Goal: Information Seeking & Learning: Check status

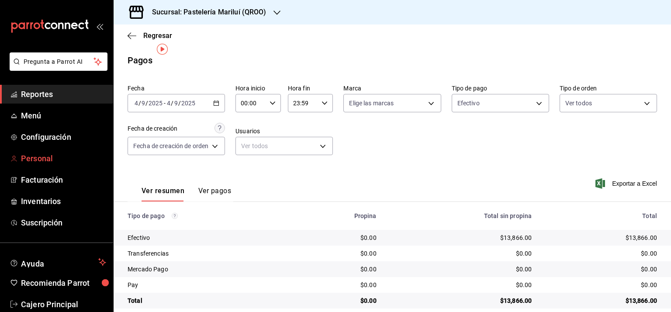
scroll to position [11, 0]
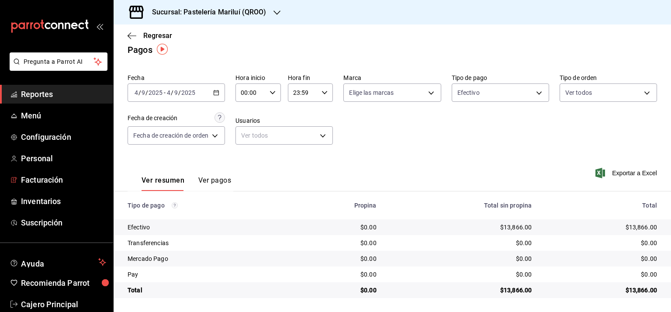
drag, startPoint x: 38, startPoint y: 176, endPoint x: 219, endPoint y: 207, distance: 183.5
click at [38, 176] on span "Facturación" at bounding box center [63, 180] width 85 height 12
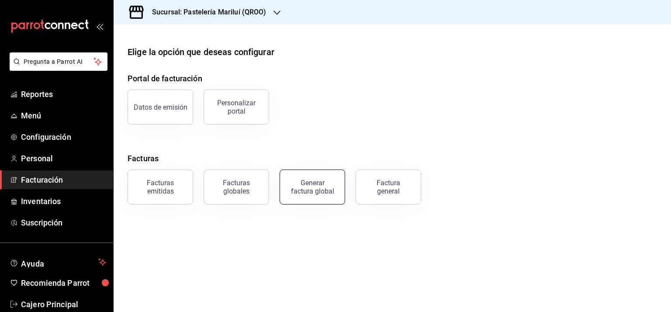
click at [312, 188] on div "Generar factura global" at bounding box center [313, 187] width 44 height 17
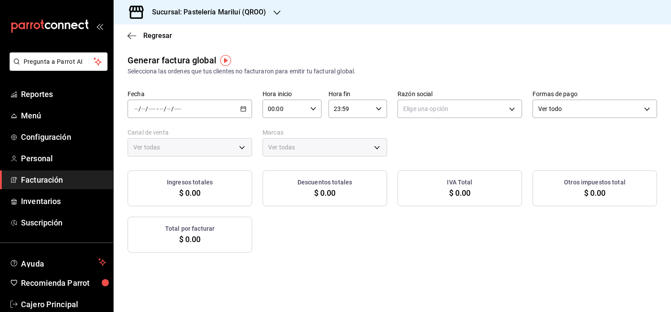
type input "PARROT,UBER_EATS,RAPPI,DIDI_FOOD,ONLINE"
click at [241, 111] on icon "button" at bounding box center [243, 109] width 6 height 6
click at [178, 133] on span "Rango de fechas" at bounding box center [169, 135] width 68 height 9
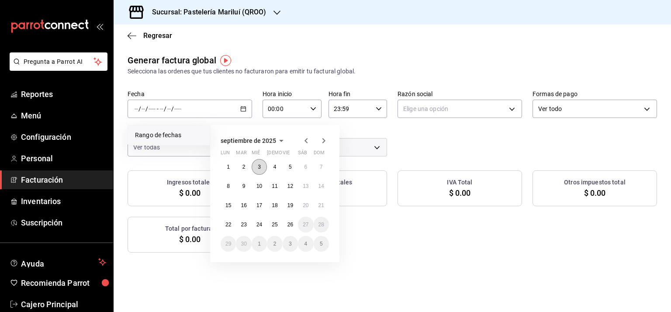
click at [257, 165] on button "3" at bounding box center [259, 167] width 15 height 16
click at [263, 168] on button "3" at bounding box center [259, 167] width 15 height 16
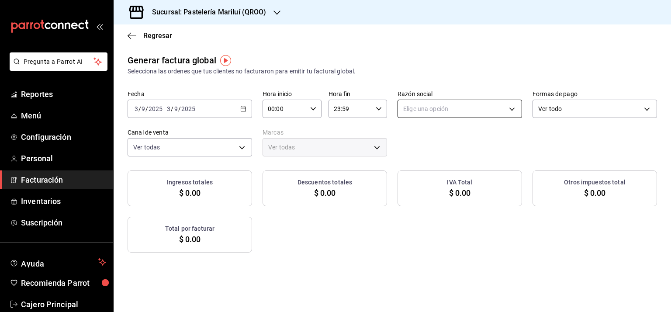
click at [428, 107] on body "Pregunta a Parrot AI Reportes Menú Configuración Personal Facturación Inventari…" at bounding box center [335, 156] width 671 height 312
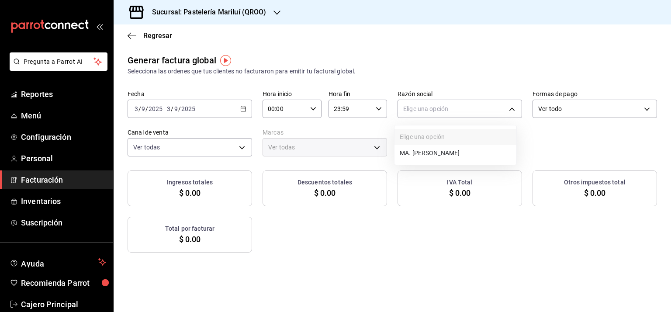
click at [434, 147] on li "MA. [PERSON_NAME]" at bounding box center [456, 153] width 122 height 16
type input "bbe4434a-78bb-46bf-8066-af24c608faac"
type input "d1899554-f730-4f51-8c80-c6342bb5bc4c"
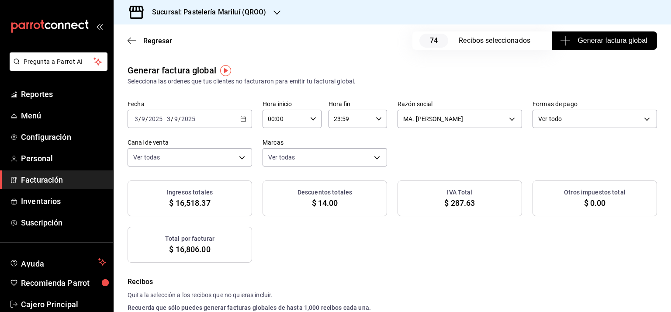
click at [547, 123] on body "Pregunta a Parrot AI Reportes Menú Configuración Personal Facturación Inventari…" at bounding box center [335, 156] width 671 height 312
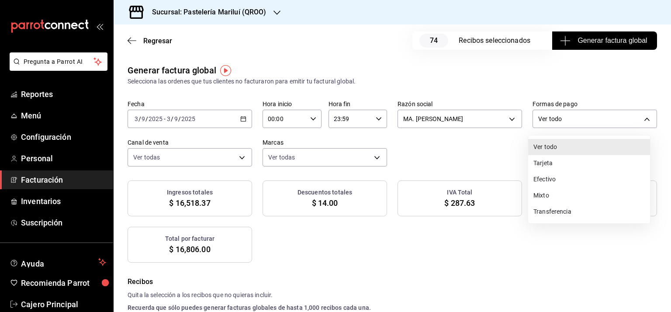
click at [549, 181] on li "Efectivo" at bounding box center [589, 179] width 122 height 16
type input "CASH"
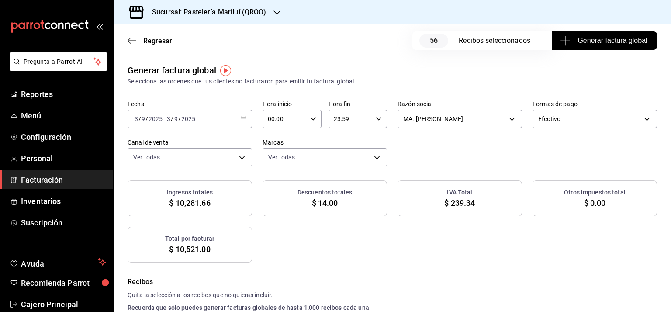
click at [444, 147] on div "Fecha [DATE] [DATE] - [DATE] [DATE] Hora inicio 00:00 Hora inicio Hora fin 23:5…" at bounding box center [393, 133] width 530 height 66
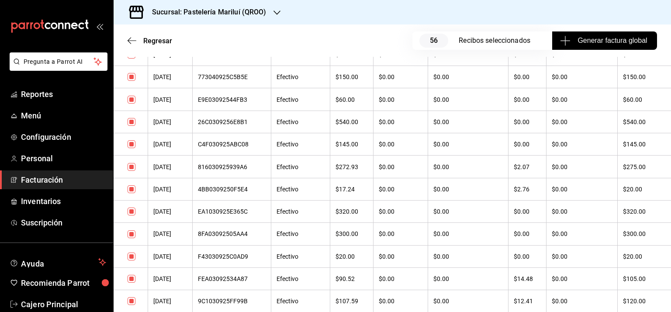
scroll to position [175, 0]
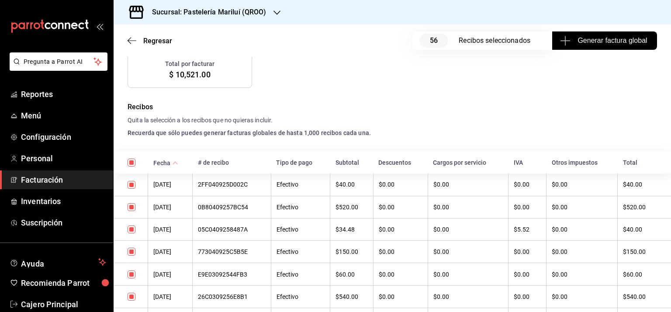
click at [176, 160] on icon at bounding box center [175, 163] width 6 height 6
click at [244, 182] on div "7570309257EAC2" at bounding box center [231, 184] width 67 height 7
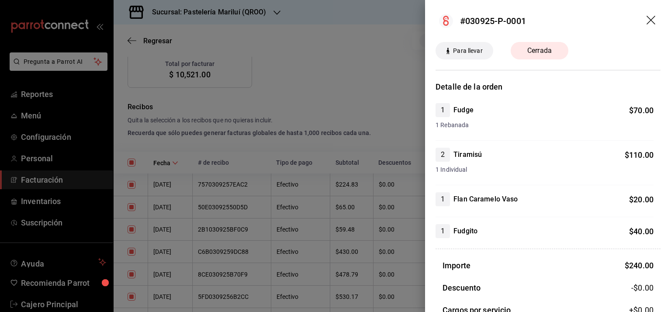
click at [647, 18] on icon "drag" at bounding box center [652, 21] width 10 height 10
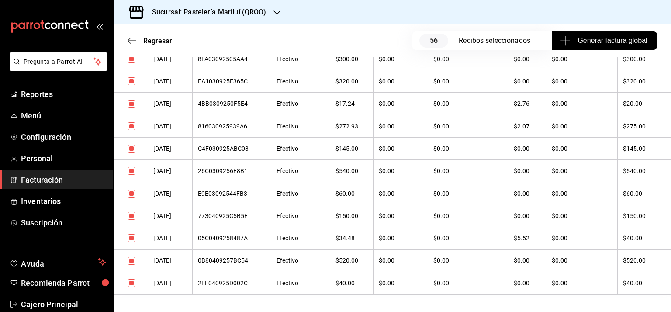
scroll to position [1350, 0]
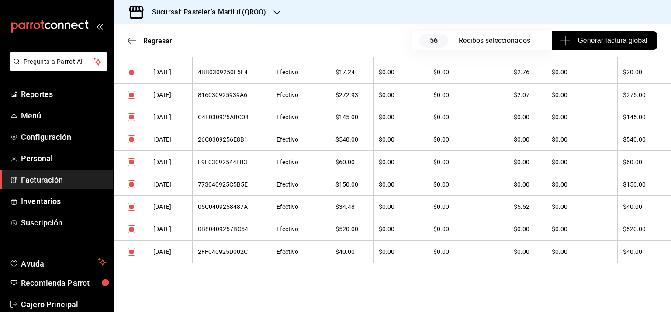
click at [608, 37] on span "Generar factura global" at bounding box center [604, 40] width 85 height 10
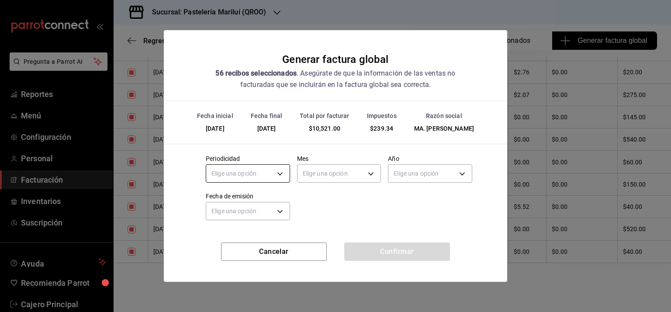
click at [249, 177] on body "Pregunta a Parrot AI Reportes Menú Configuración Personal Facturación Inventari…" at bounding box center [335, 156] width 671 height 312
click at [239, 204] on li "Diario" at bounding box center [247, 205] width 83 height 14
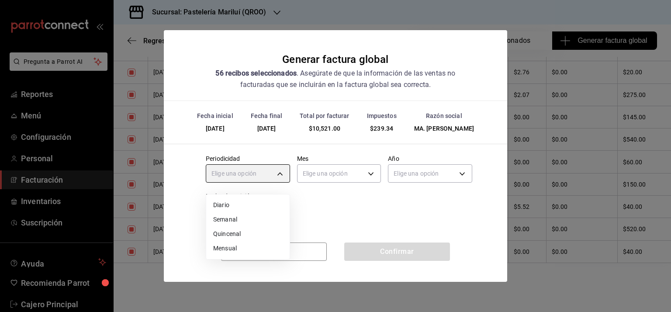
type input "DAILY"
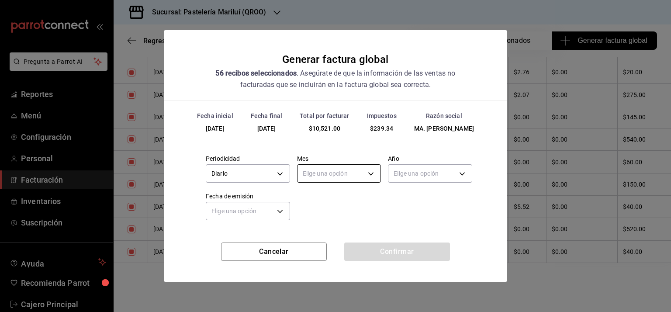
click at [343, 177] on body "Pregunta a Parrot AI Reportes Menú Configuración Personal Facturación Inventari…" at bounding box center [335, 156] width 671 height 312
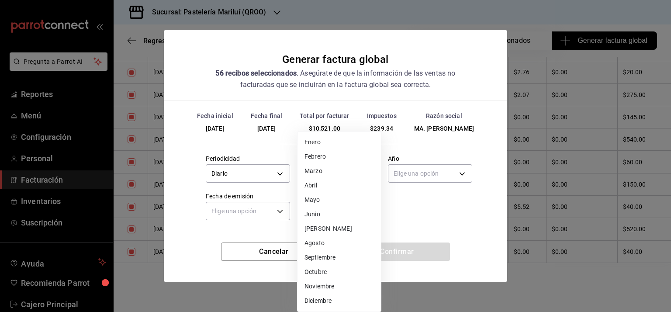
click at [342, 254] on li "Septiembre" at bounding box center [339, 257] width 83 height 14
type input "9"
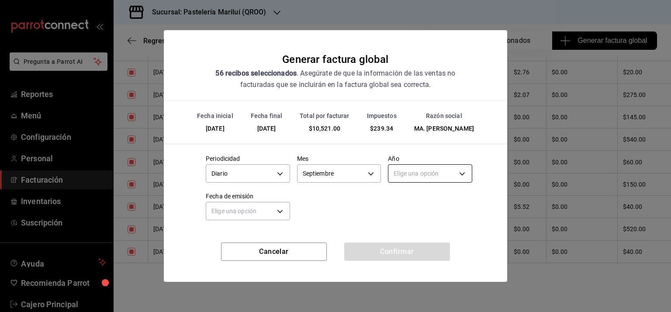
click at [432, 179] on body "Pregunta a Parrot AI Reportes Menú Configuración Personal Facturación Inventari…" at bounding box center [335, 156] width 671 height 312
click at [419, 204] on li "2025" at bounding box center [429, 205] width 83 height 14
type input "2025"
click at [340, 204] on div "Periodicidad Diario DAILY Mes [DATE] Año 2025 2025 Fecha de emisión Elige una o…" at bounding box center [336, 185] width 274 height 75
click at [249, 213] on body "Pregunta a Parrot AI Reportes Menú Configuración Personal Facturación Inventari…" at bounding box center [335, 156] width 671 height 312
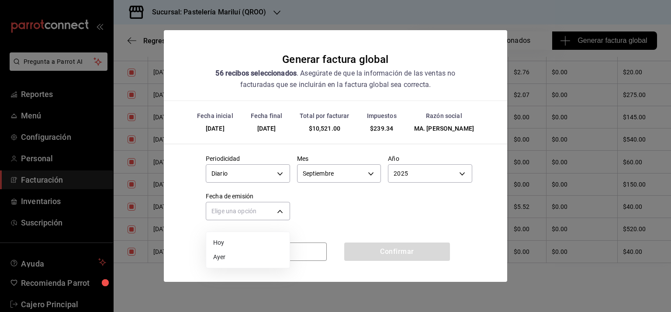
click at [233, 239] on li "Hoy" at bounding box center [247, 243] width 83 height 14
type input "[DATE]"
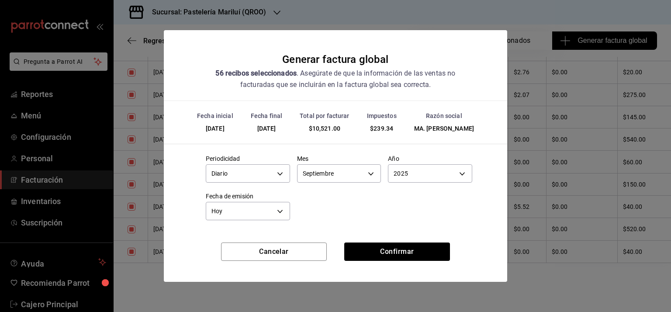
click at [322, 222] on div "Periodicidad Diario DAILY Mes [DATE] Año 2025 2025 Fecha de emisión [DATE] [DAT…" at bounding box center [336, 185] width 274 height 75
click at [377, 256] on button "Confirmar" at bounding box center [397, 252] width 106 height 18
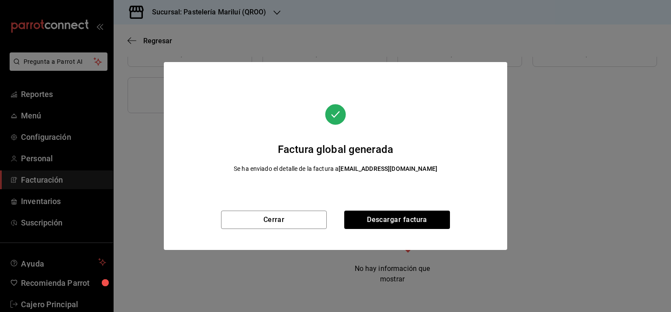
scroll to position [140, 0]
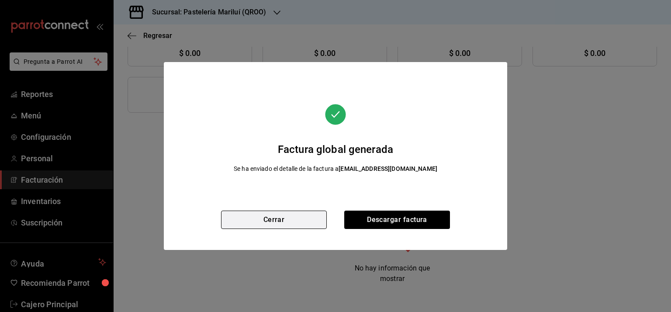
click at [273, 211] on button "Cerrar" at bounding box center [274, 220] width 106 height 18
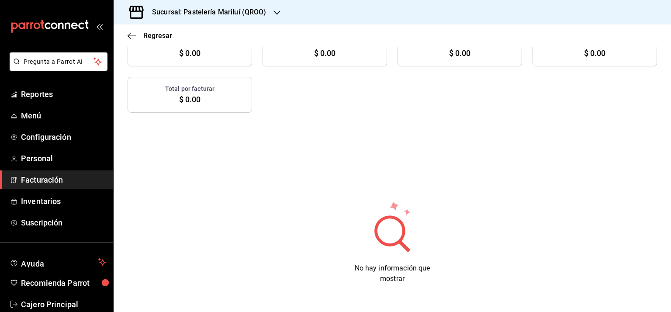
scroll to position [0, 0]
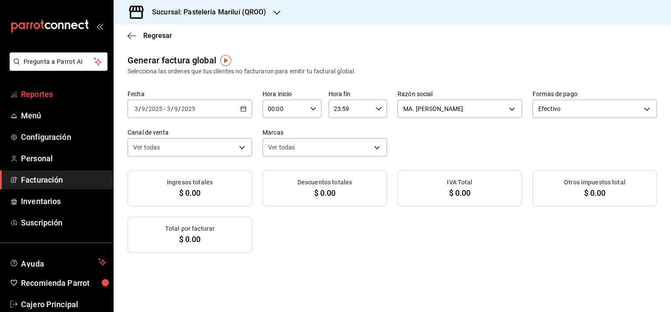
click at [30, 90] on span "Reportes" at bounding box center [63, 94] width 85 height 12
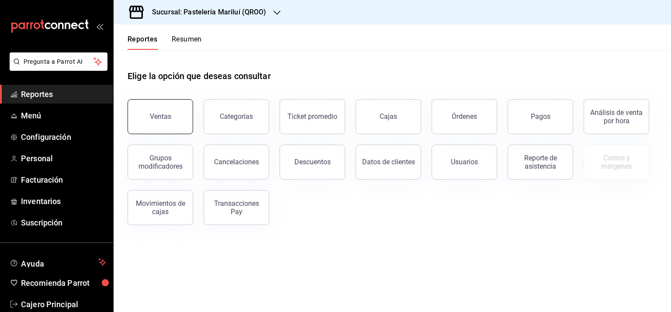
click at [150, 111] on button "Ventas" at bounding box center [161, 116] width 66 height 35
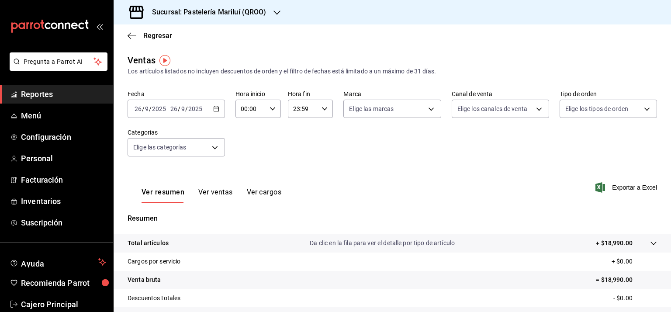
click at [215, 109] on icon "button" at bounding box center [216, 109] width 6 height 6
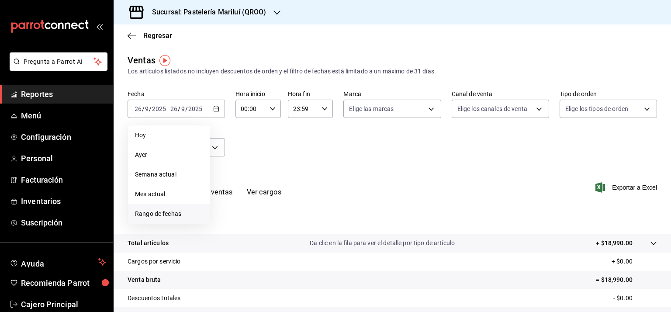
click at [170, 211] on span "Rango de fechas" at bounding box center [169, 213] width 68 height 9
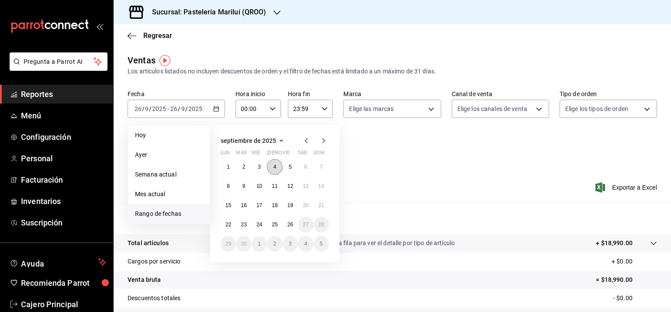
click at [275, 162] on button "4" at bounding box center [274, 167] width 15 height 16
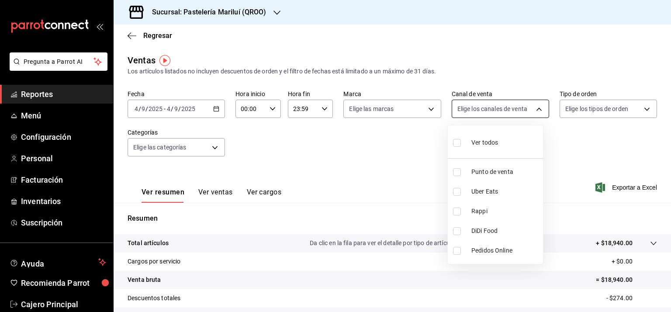
click at [519, 107] on body "Pregunta a Parrot AI Reportes Menú Configuración Personal Facturación Inventari…" at bounding box center [335, 156] width 671 height 312
click at [487, 142] on span "Ver todos" at bounding box center [484, 142] width 27 height 9
type input "PARROT,UBER_EATS,RAPPI,DIDI_FOOD,ONLINE"
checkbox input "true"
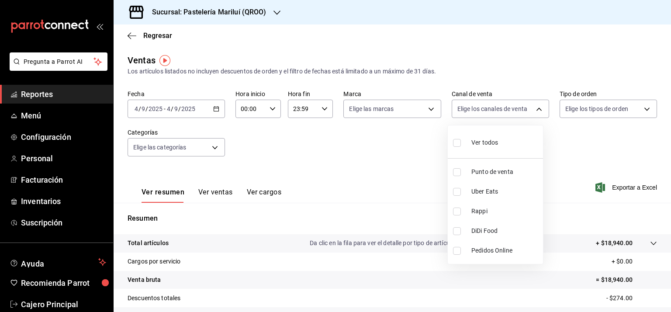
checkbox input "true"
click at [580, 105] on div at bounding box center [335, 156] width 671 height 312
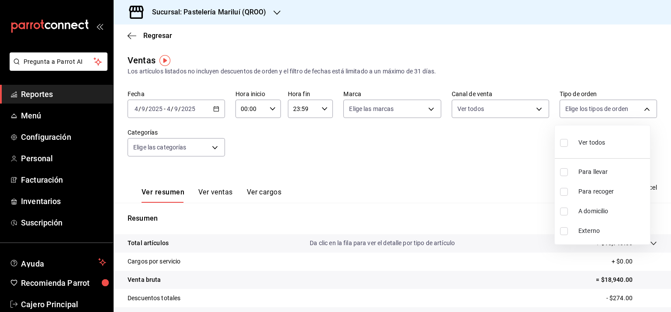
click at [580, 105] on body "Pregunta a Parrot AI Reportes Menú Configuración Personal Facturación Inventari…" at bounding box center [335, 156] width 671 height 312
click at [477, 156] on div at bounding box center [335, 156] width 671 height 312
click at [156, 35] on span "Regresar" at bounding box center [157, 35] width 29 height 8
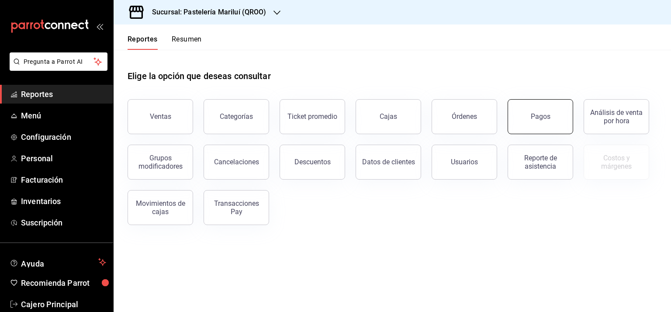
click at [538, 109] on button "Pagos" at bounding box center [541, 116] width 66 height 35
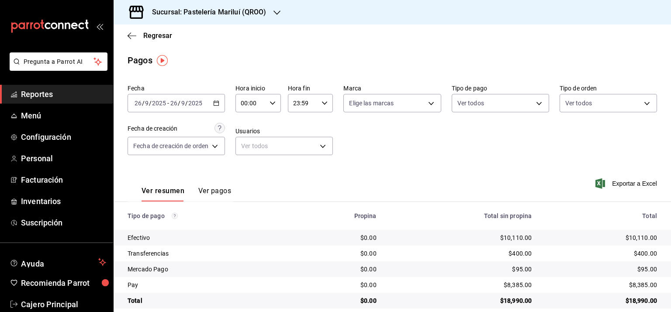
click at [181, 103] on input "9" at bounding box center [183, 103] width 4 height 7
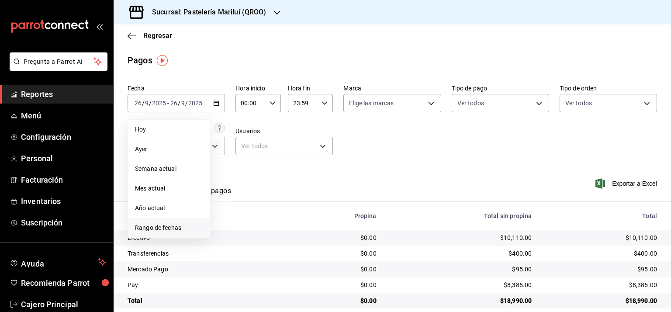
click at [154, 226] on span "Rango de fechas" at bounding box center [169, 227] width 68 height 9
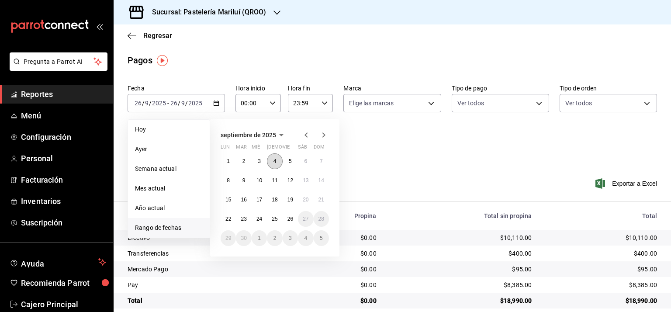
click at [271, 159] on button "4" at bounding box center [274, 161] width 15 height 16
click at [272, 159] on button "4" at bounding box center [274, 161] width 15 height 16
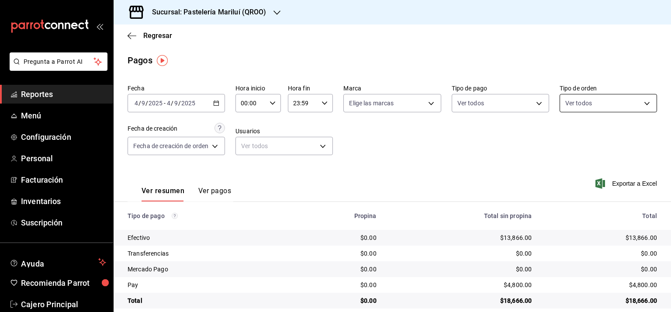
click at [585, 99] on body "Pregunta a Parrot AI Reportes Menú Configuración Personal Facturación Inventari…" at bounding box center [335, 156] width 671 height 312
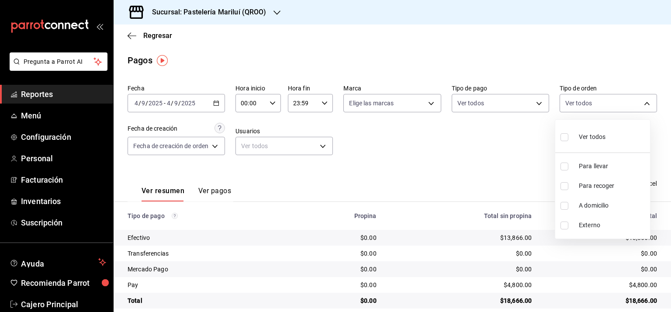
click at [580, 137] on span "Ver todos" at bounding box center [592, 136] width 27 height 9
type input "33a7fa4c-dbf2-4c44-9403-8d707801f081,ebc6a0c9-926f-4fa2-8948-f6d6ed83b84c,0f561…"
checkbox input "true"
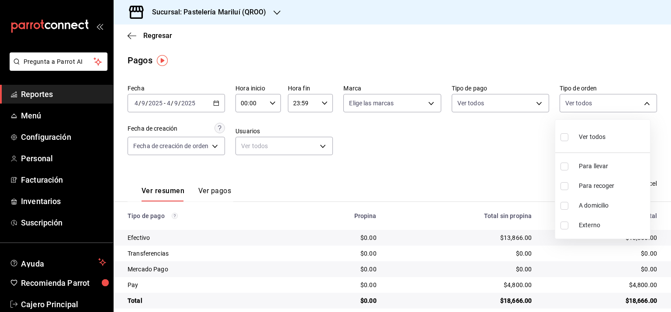
checkbox input "true"
click at [505, 98] on div at bounding box center [335, 156] width 671 height 312
click at [505, 98] on body "Pregunta a Parrot AI Reportes Menú Configuración Personal Facturación Inventari…" at bounding box center [335, 156] width 671 height 312
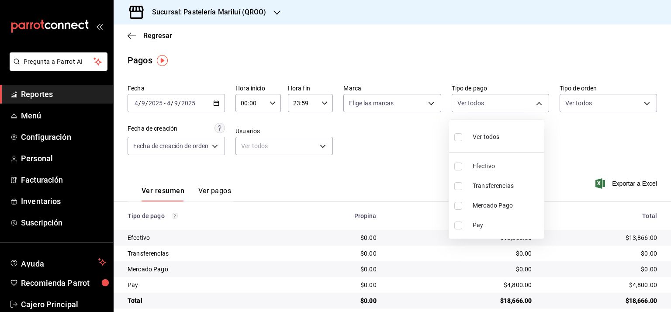
click at [486, 166] on span "Efectivo" at bounding box center [507, 166] width 68 height 9
type input "8a81d444-f2c7-4f7c-a8ee-20a397658b75"
checkbox input "true"
click at [412, 163] on div at bounding box center [335, 156] width 671 height 312
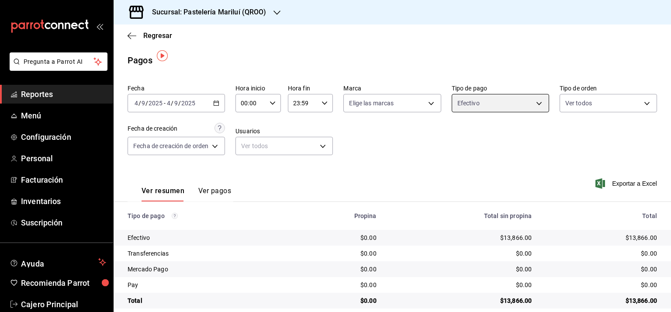
scroll to position [11, 0]
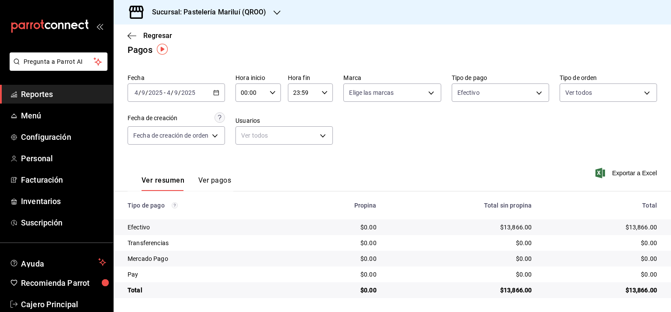
click at [217, 90] on icon "button" at bounding box center [216, 93] width 6 height 6
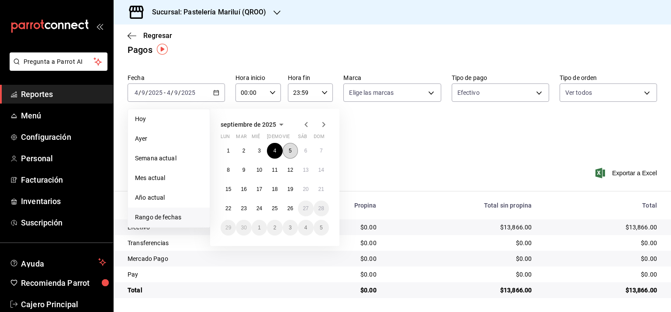
click at [288, 151] on button "5" at bounding box center [290, 151] width 15 height 16
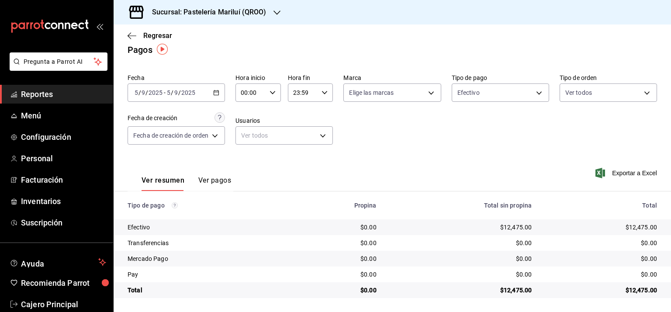
click at [215, 88] on div "[DATE] [DATE] - [DATE] [DATE]" at bounding box center [176, 92] width 97 height 18
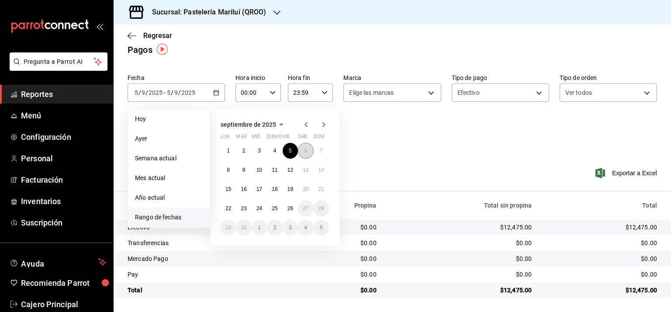
click at [307, 150] on abbr "6" at bounding box center [305, 151] width 3 height 6
click at [306, 150] on abbr "6" at bounding box center [305, 151] width 3 height 6
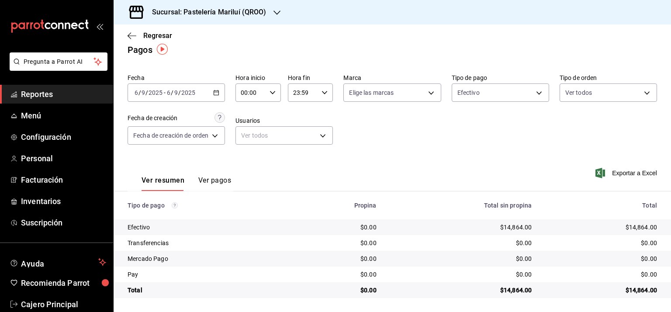
click at [215, 90] on icon "button" at bounding box center [216, 93] width 6 height 6
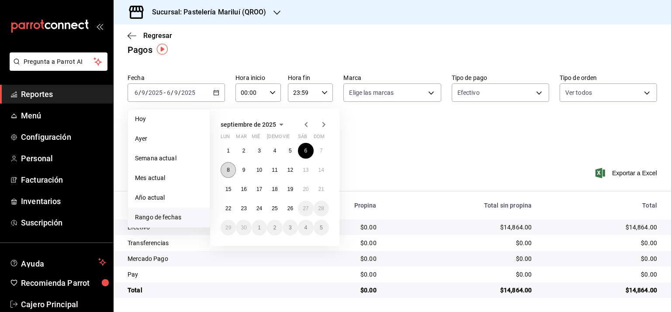
click at [227, 168] on abbr "8" at bounding box center [228, 170] width 3 height 6
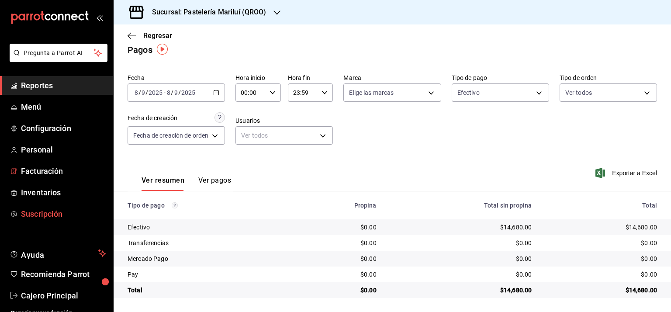
scroll to position [17, 0]
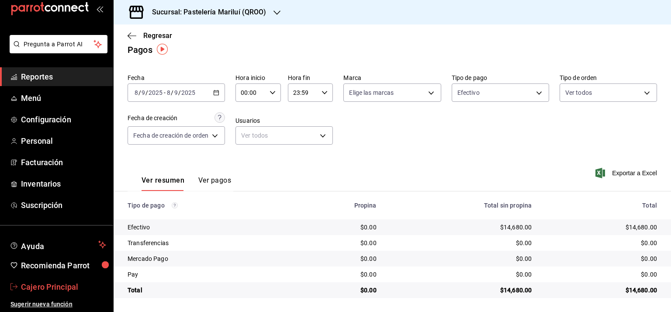
click at [39, 282] on span "Cajero Principal" at bounding box center [63, 287] width 85 height 12
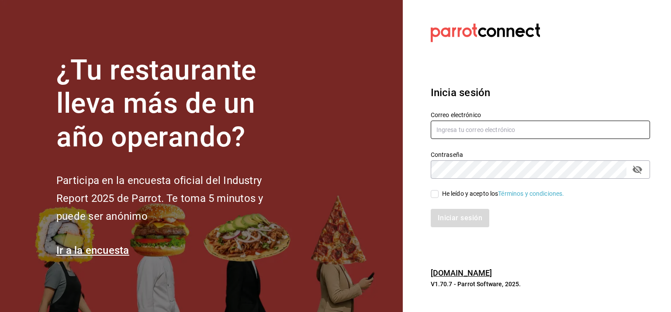
type input "[EMAIL_ADDRESS][DOMAIN_NAME]"
